Goal: Find specific page/section: Find specific page/section

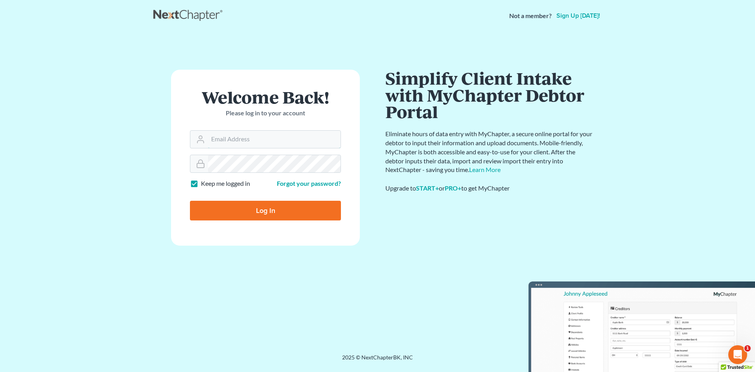
type input "[EMAIL_ADDRESS][DOMAIN_NAME]"
click at [278, 214] on input "Log In" at bounding box center [265, 211] width 151 height 20
type input "Thinking..."
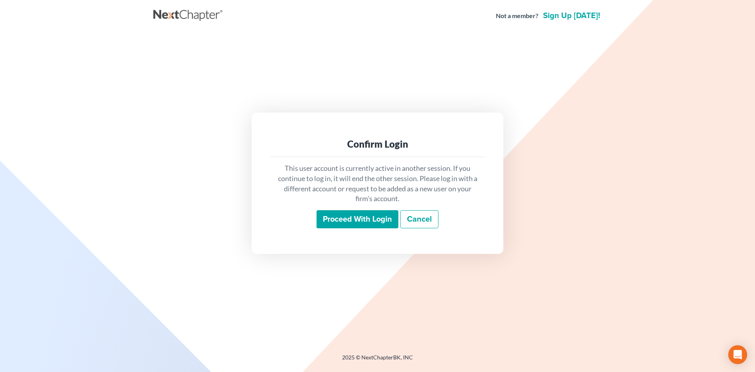
click at [345, 214] on input "Proceed with login" at bounding box center [358, 219] width 82 height 18
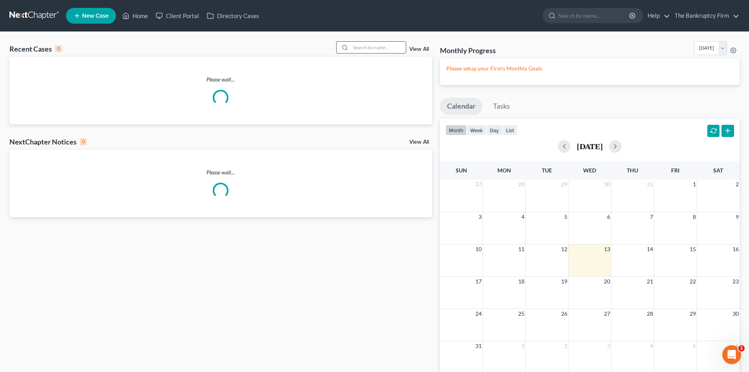
click at [367, 53] on input "search" at bounding box center [378, 47] width 55 height 11
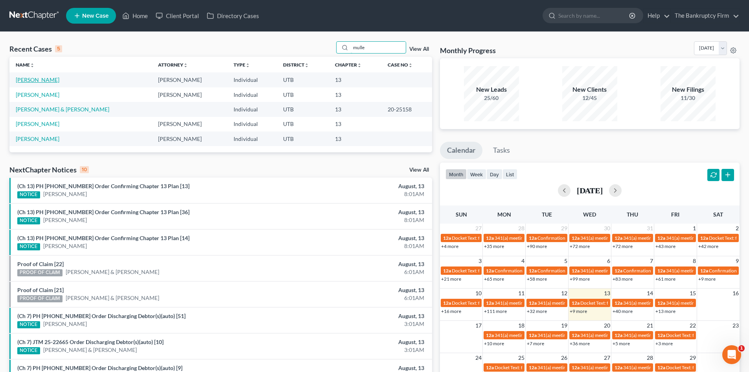
type input "mulle"
click at [47, 78] on link "Mulleneaux, Craig" at bounding box center [38, 79] width 44 height 7
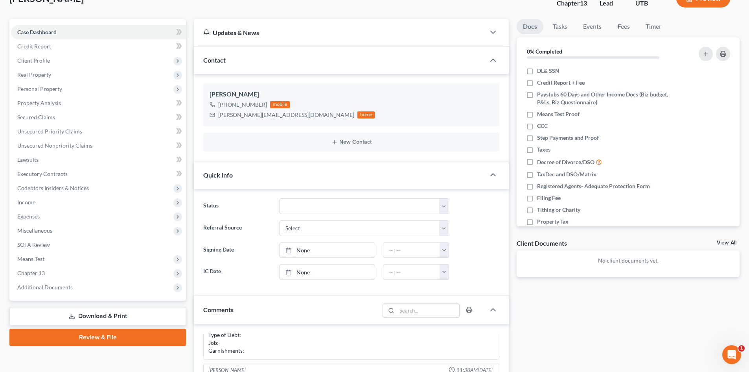
scroll to position [157, 0]
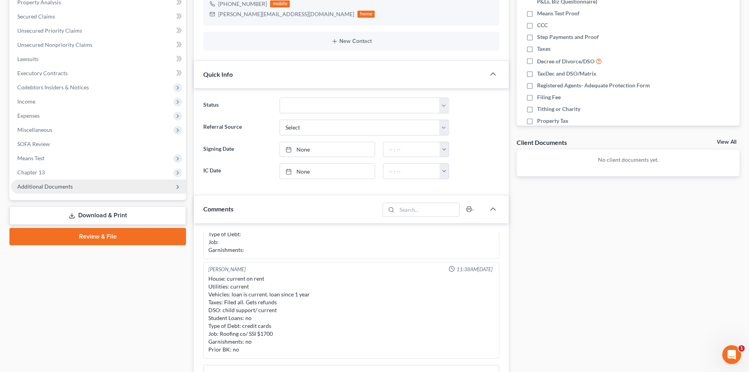
click at [71, 188] on span "Additional Documents" at bounding box center [44, 186] width 55 height 7
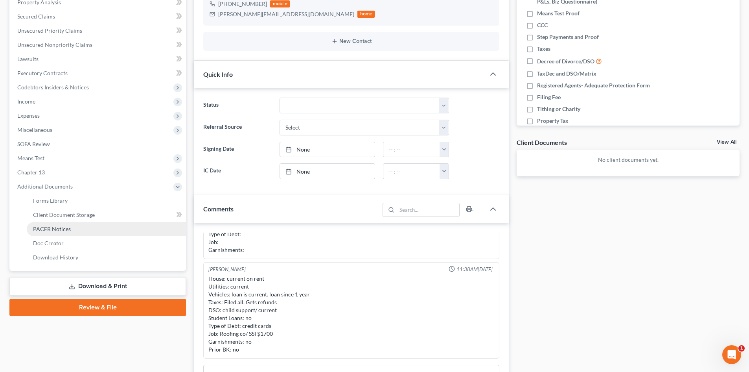
click at [71, 227] on link "PACER Notices" at bounding box center [106, 229] width 159 height 14
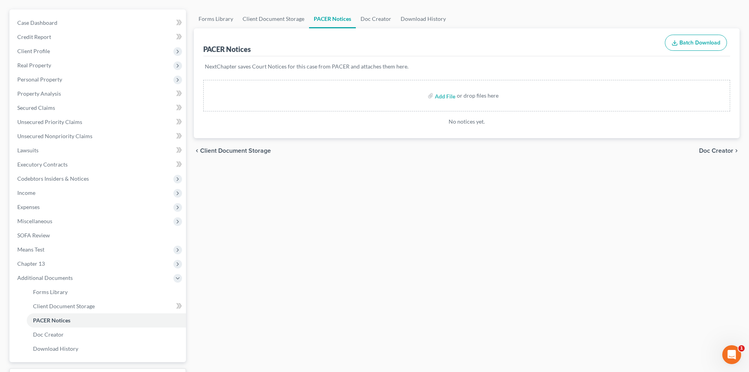
scroll to position [79, 0]
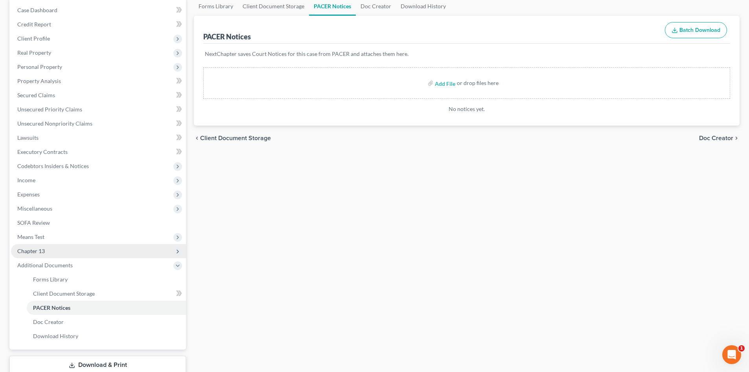
click at [71, 247] on span "Chapter 13" at bounding box center [98, 251] width 175 height 14
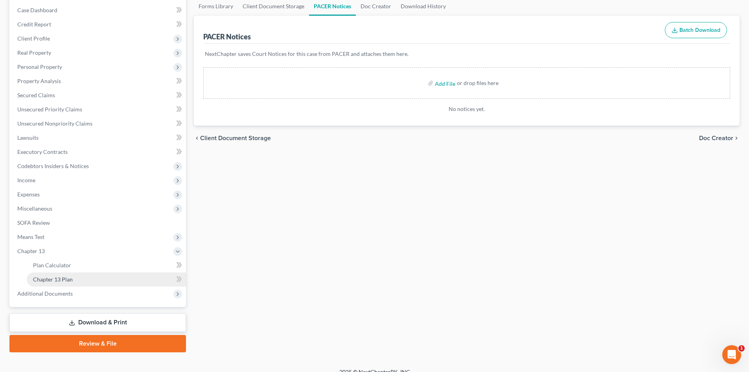
click at [70, 277] on span "Chapter 13 Plan" at bounding box center [53, 279] width 40 height 7
